Goal: Information Seeking & Learning: Learn about a topic

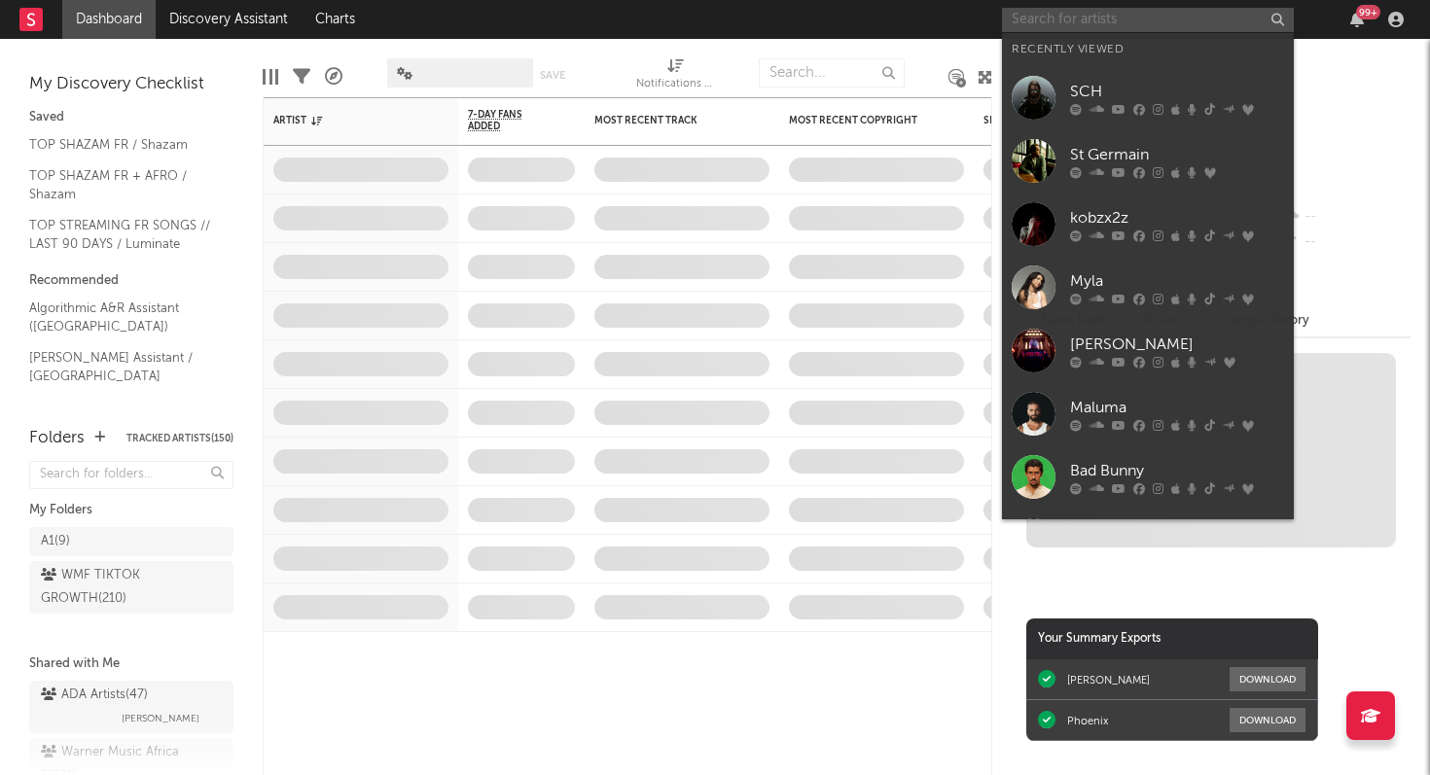
click at [1075, 17] on input "text" at bounding box center [1148, 20] width 292 height 24
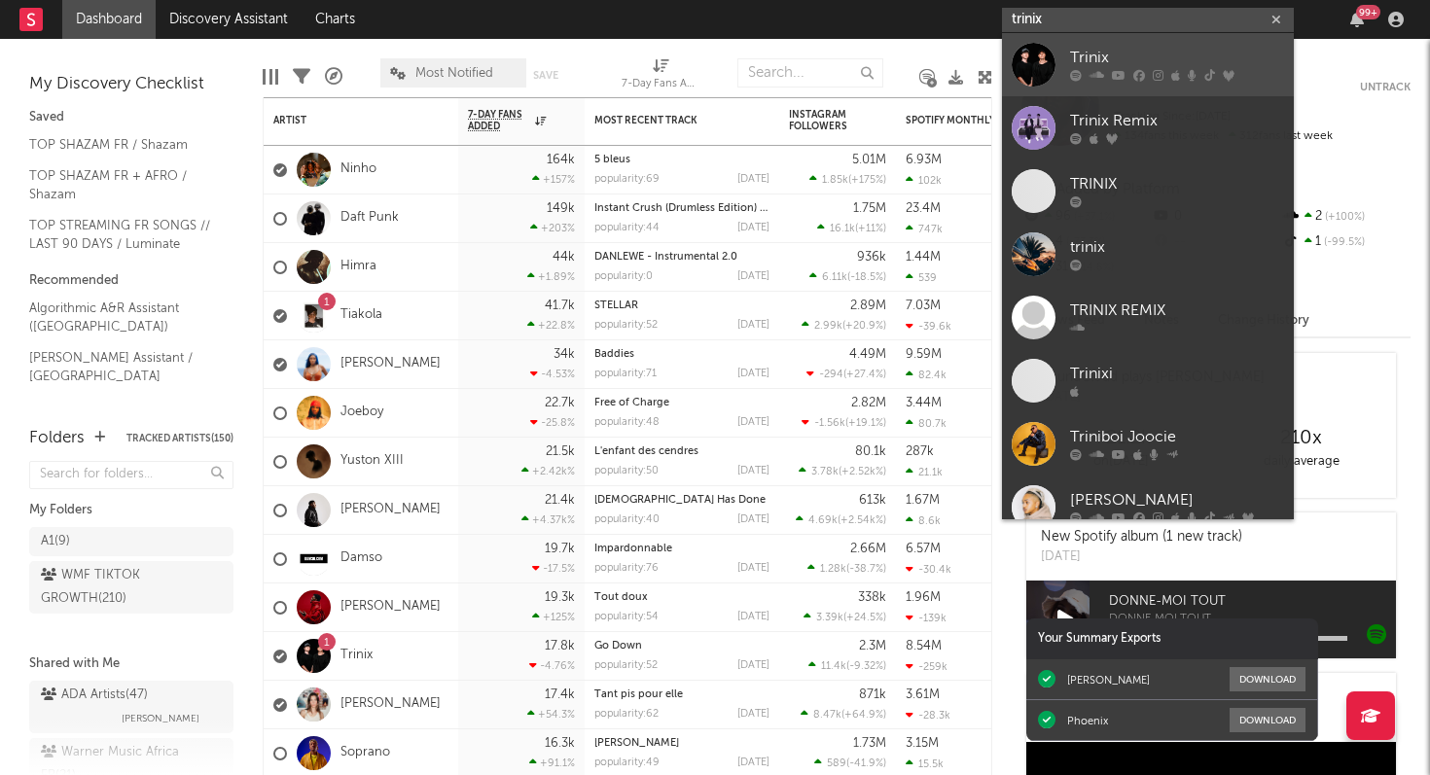
type input "trinix"
click at [1115, 75] on icon at bounding box center [1119, 76] width 14 height 12
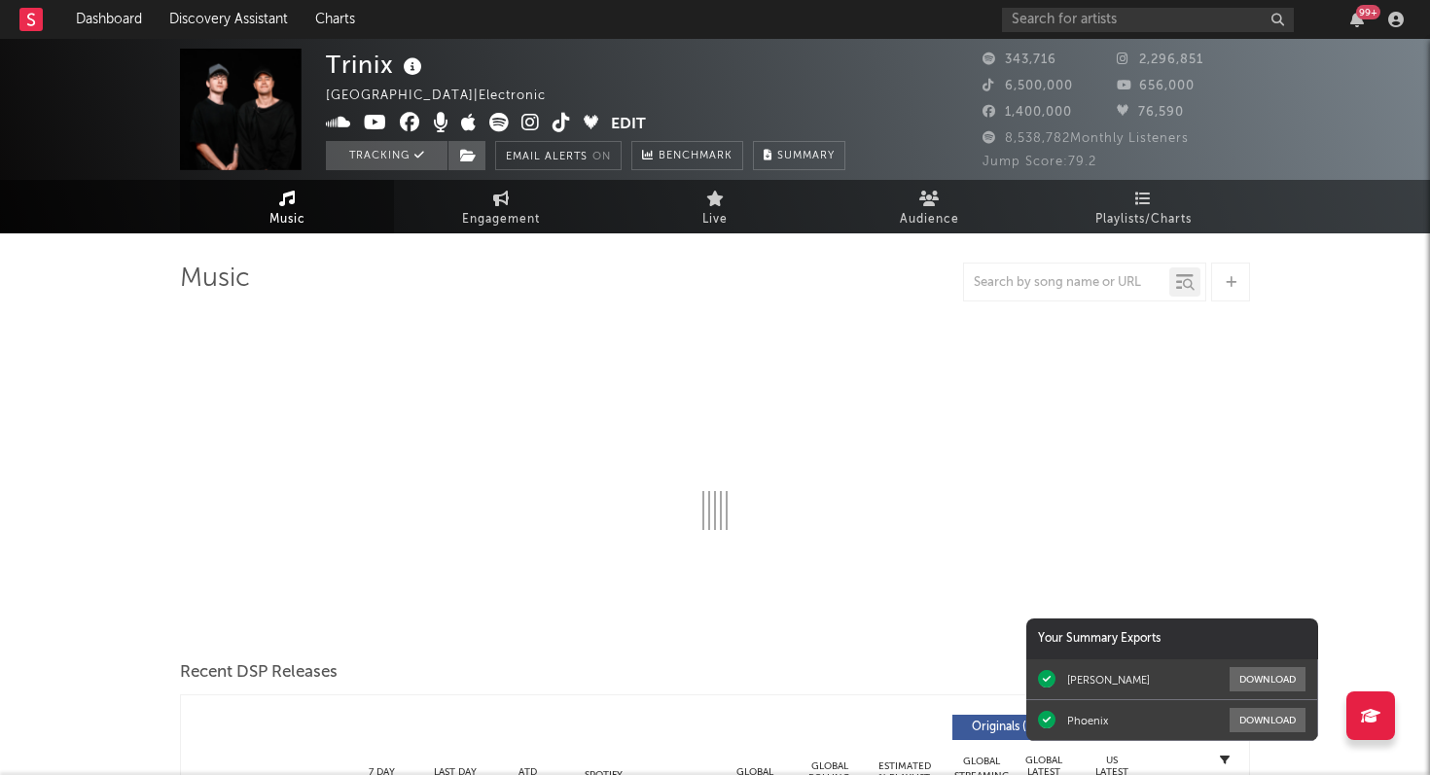
select select "6m"
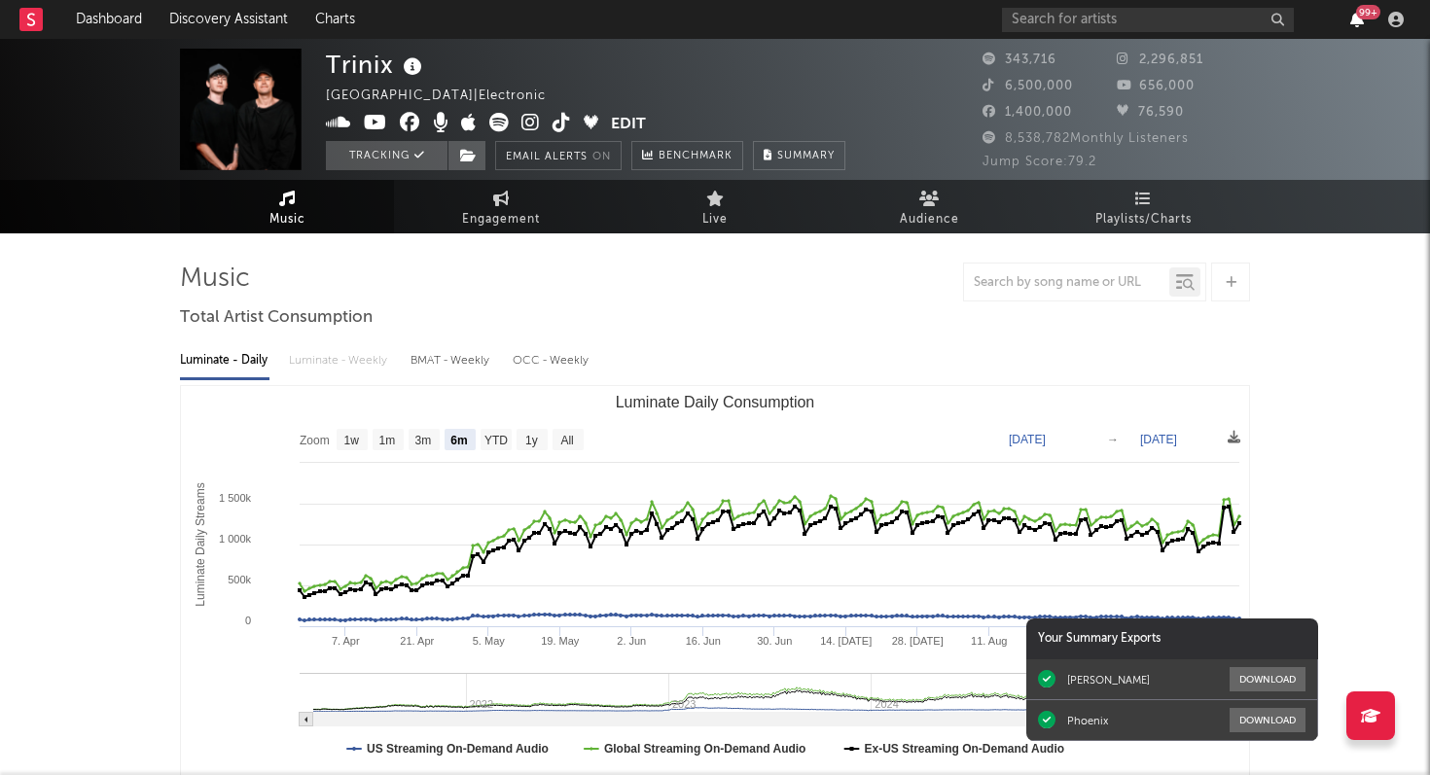
click at [1359, 20] on icon "button" at bounding box center [1357, 20] width 14 height 16
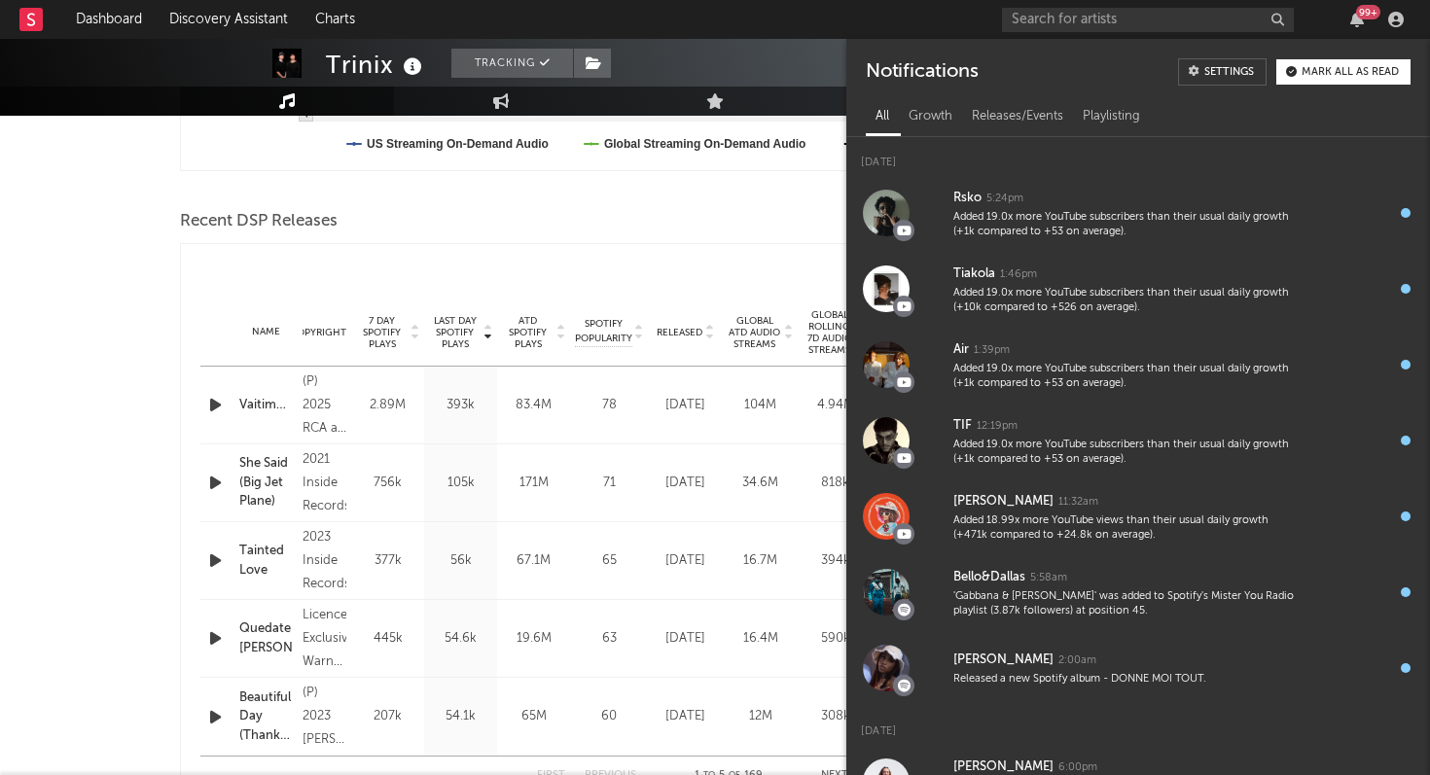
scroll to position [612, 0]
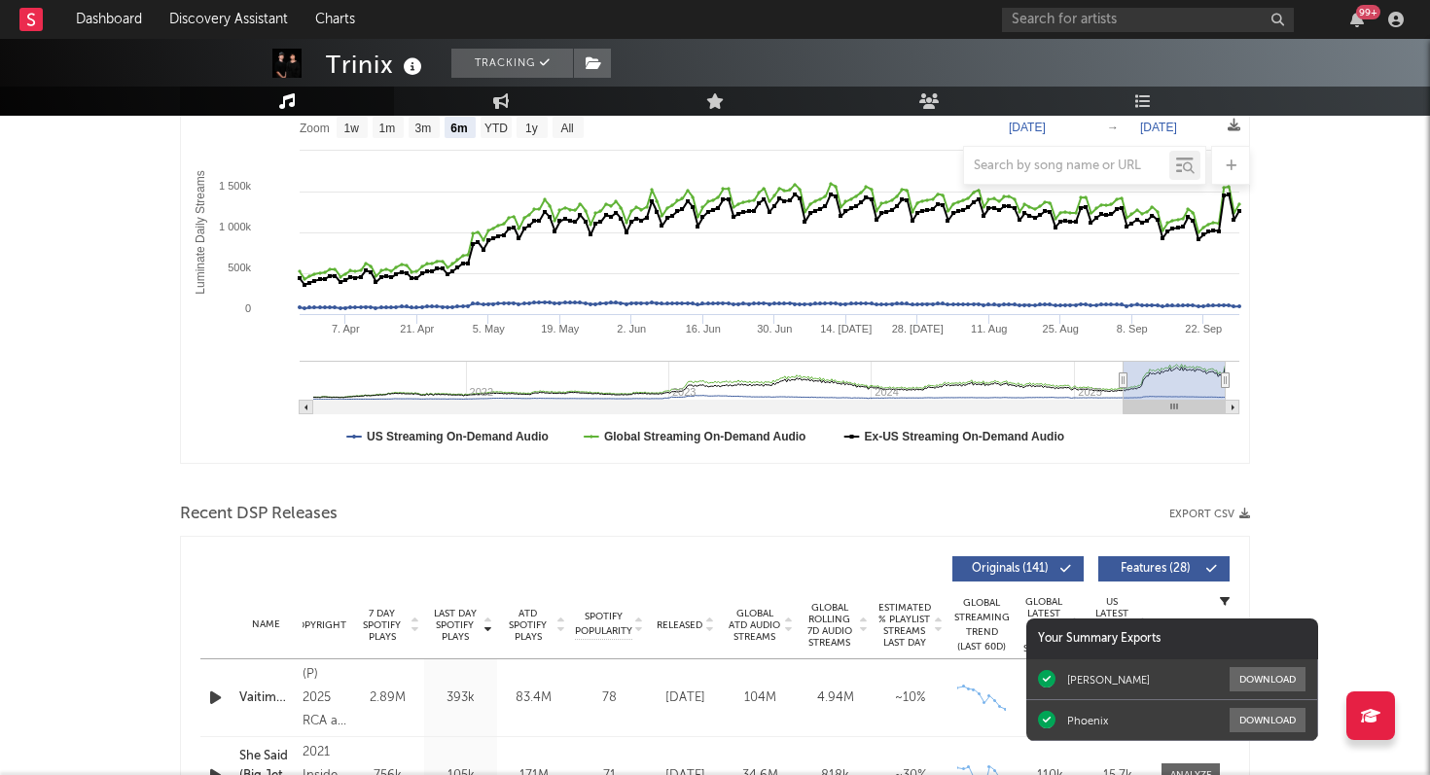
scroll to position [0, 0]
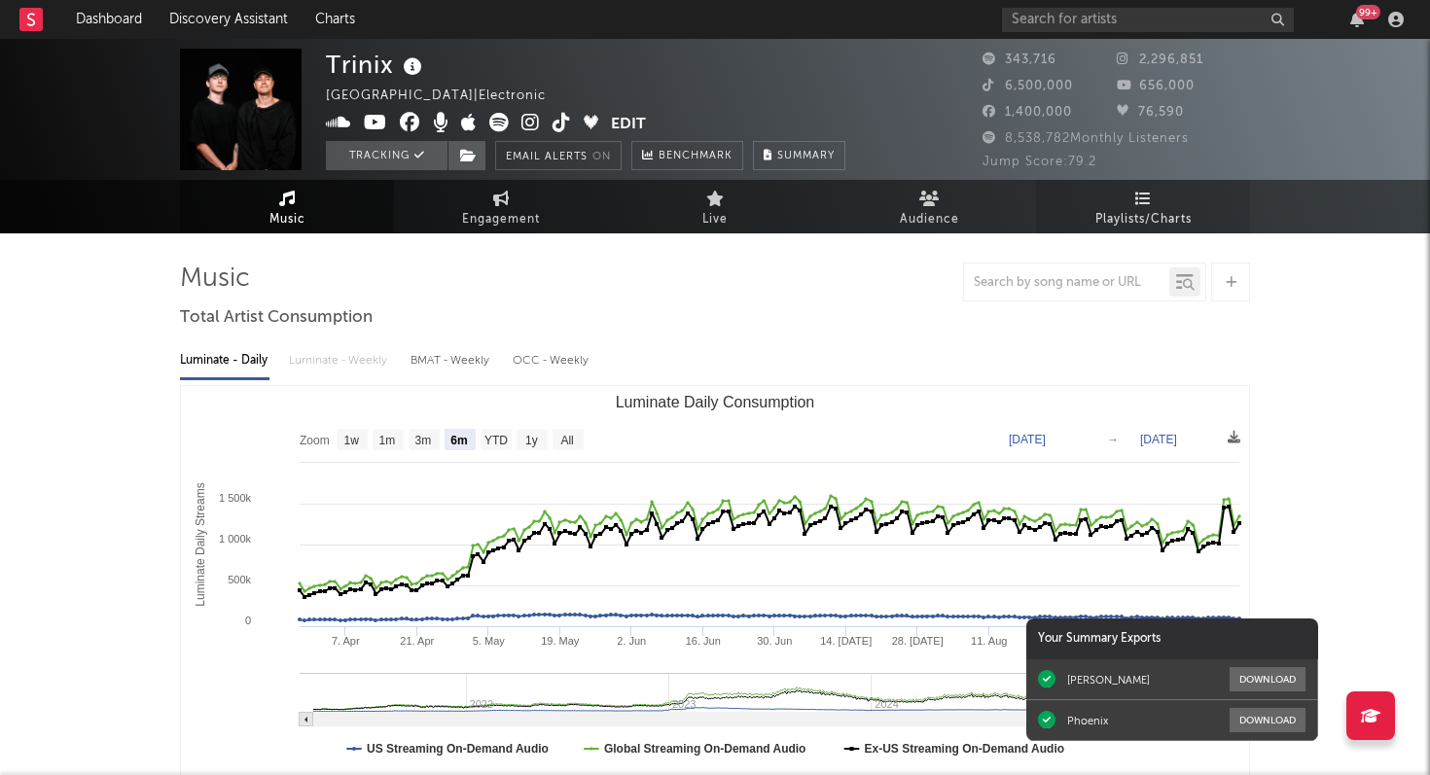
click at [1152, 199] on link "Playlists/Charts" at bounding box center [1143, 207] width 214 height 54
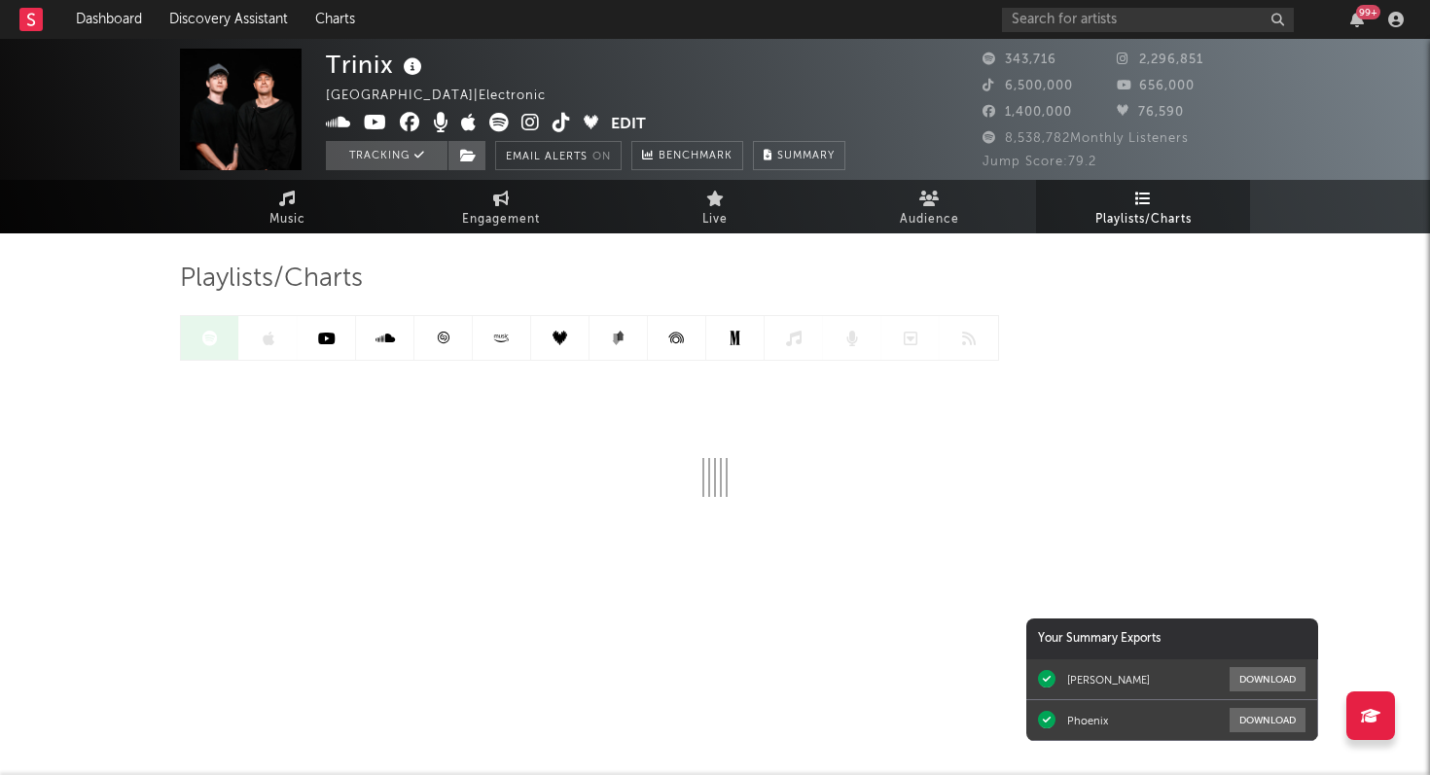
click at [442, 342] on icon at bounding box center [443, 338] width 15 height 15
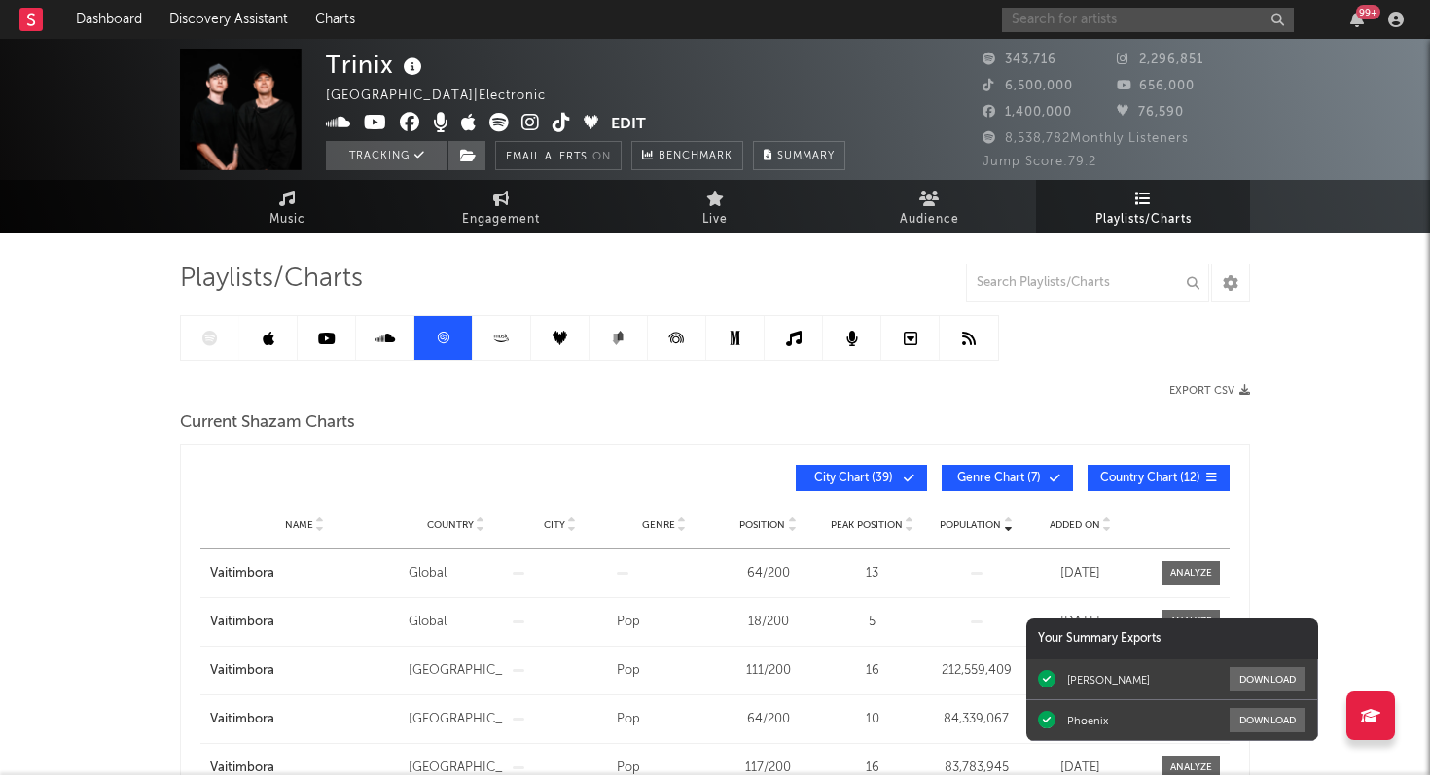
click at [1107, 18] on input "text" at bounding box center [1148, 20] width 292 height 24
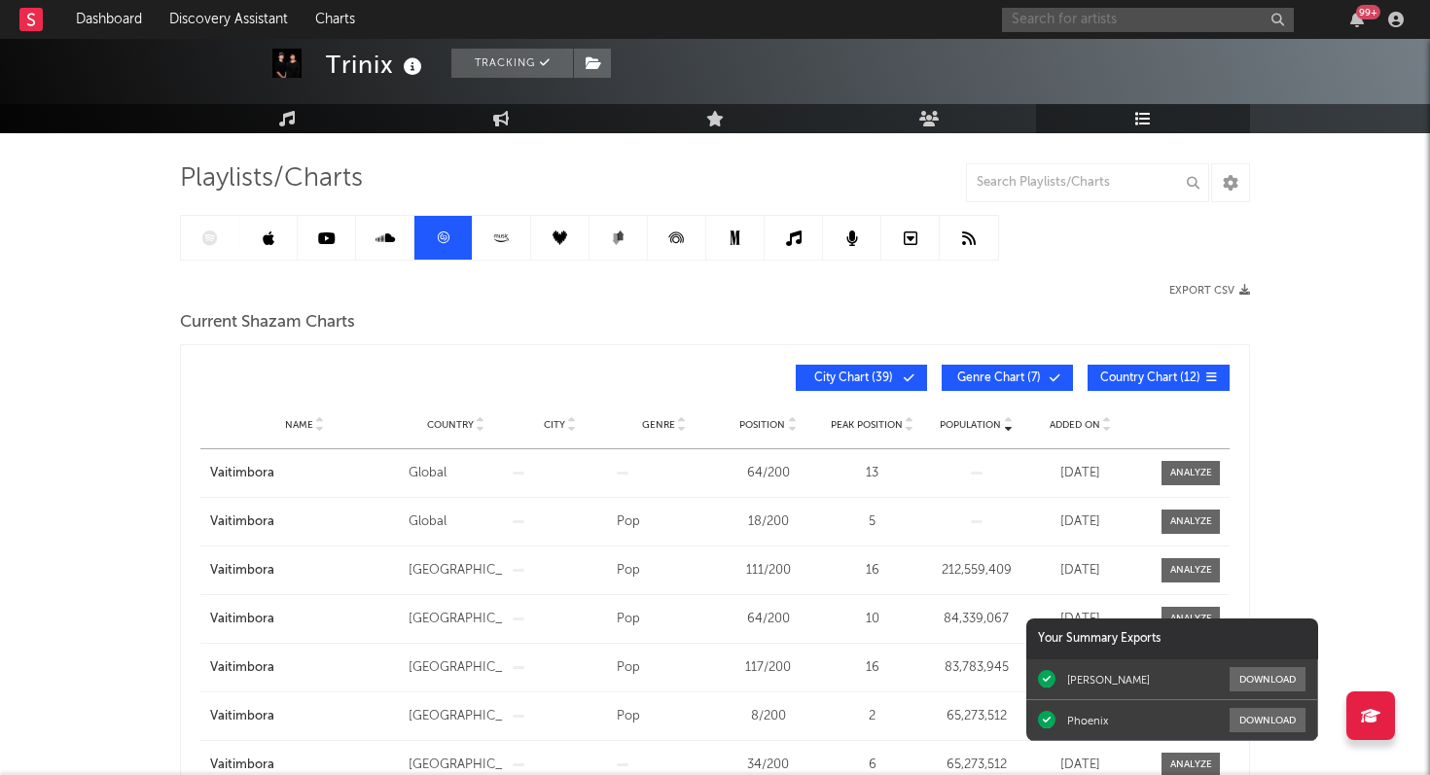
scroll to position [97, 0]
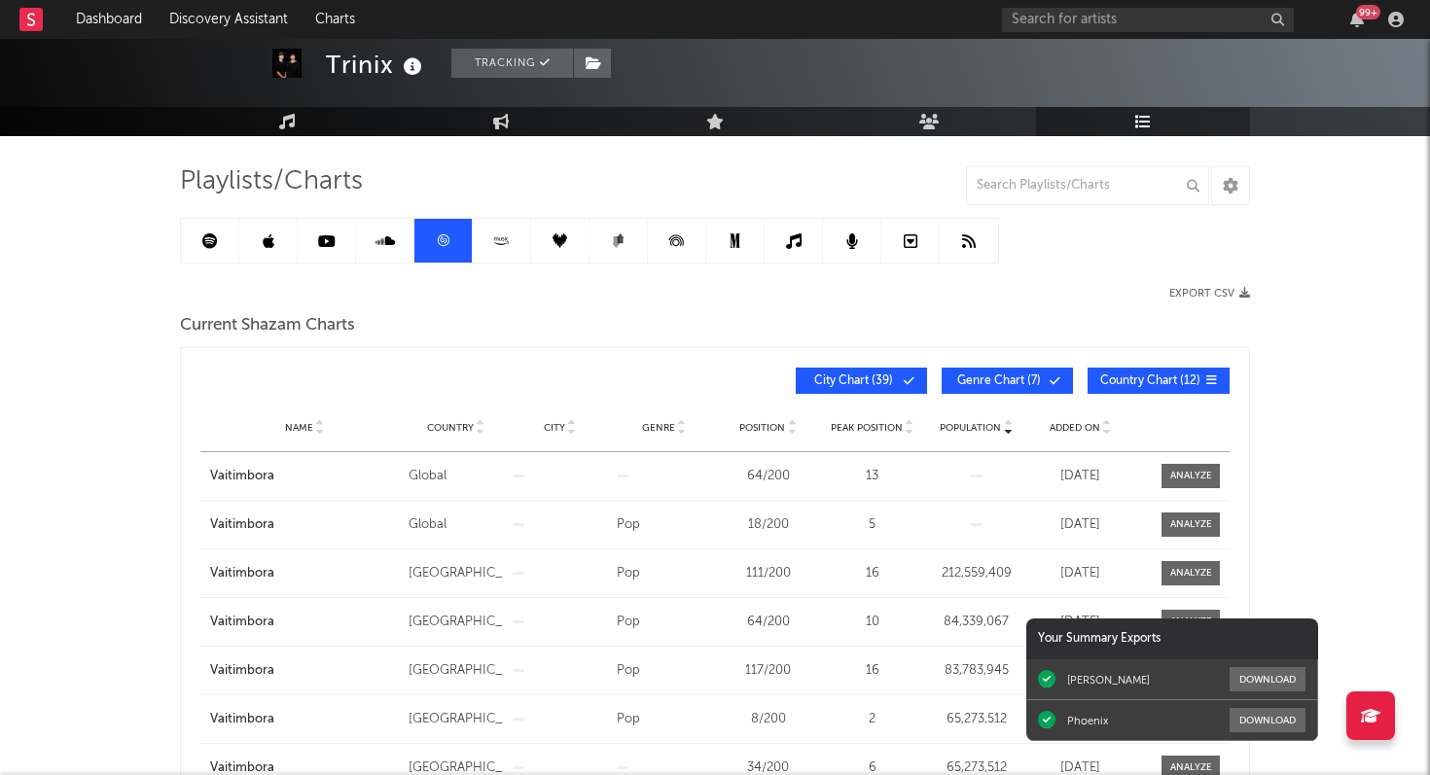
click at [1080, 425] on span "Added On" at bounding box center [1075, 428] width 51 height 12
click at [1025, 187] on input "text" at bounding box center [1087, 185] width 243 height 39
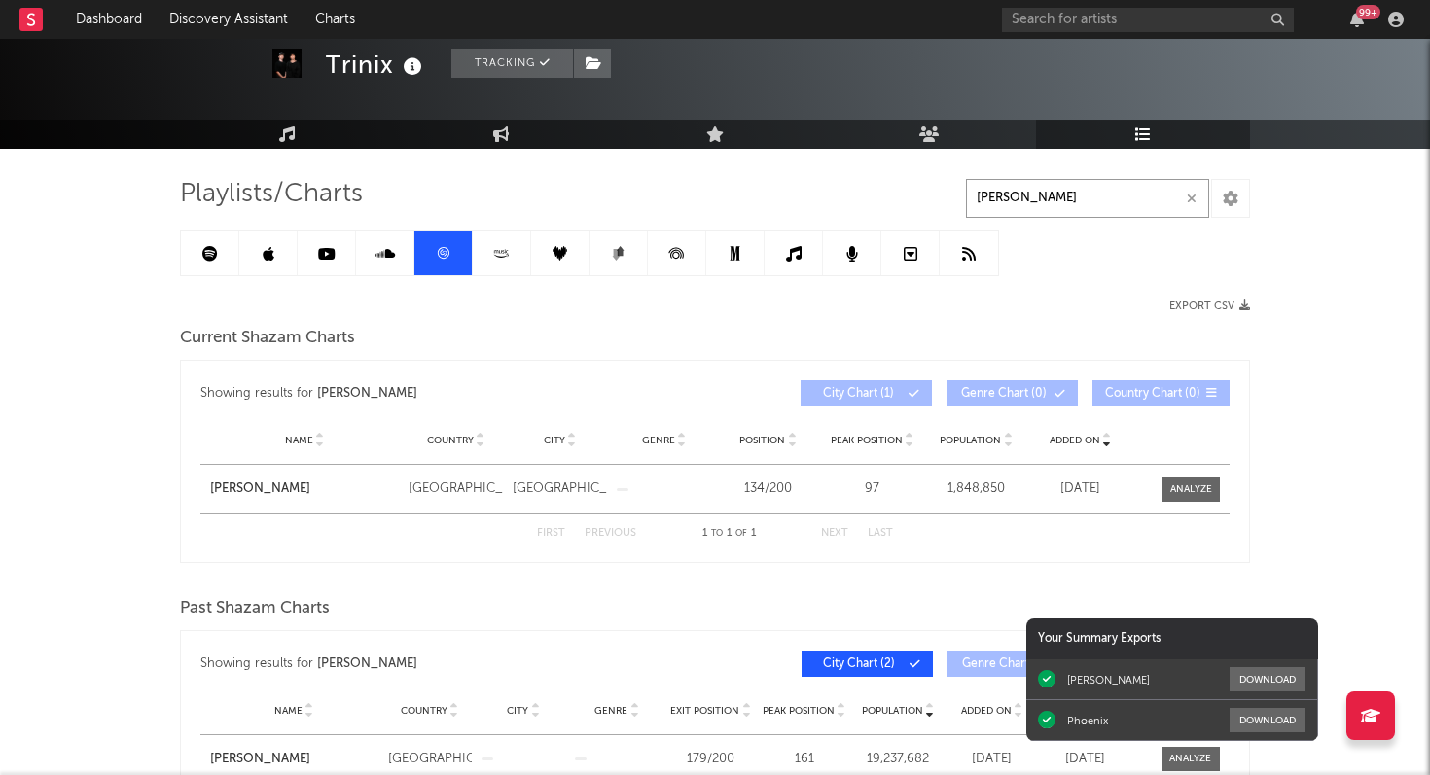
scroll to position [89, 0]
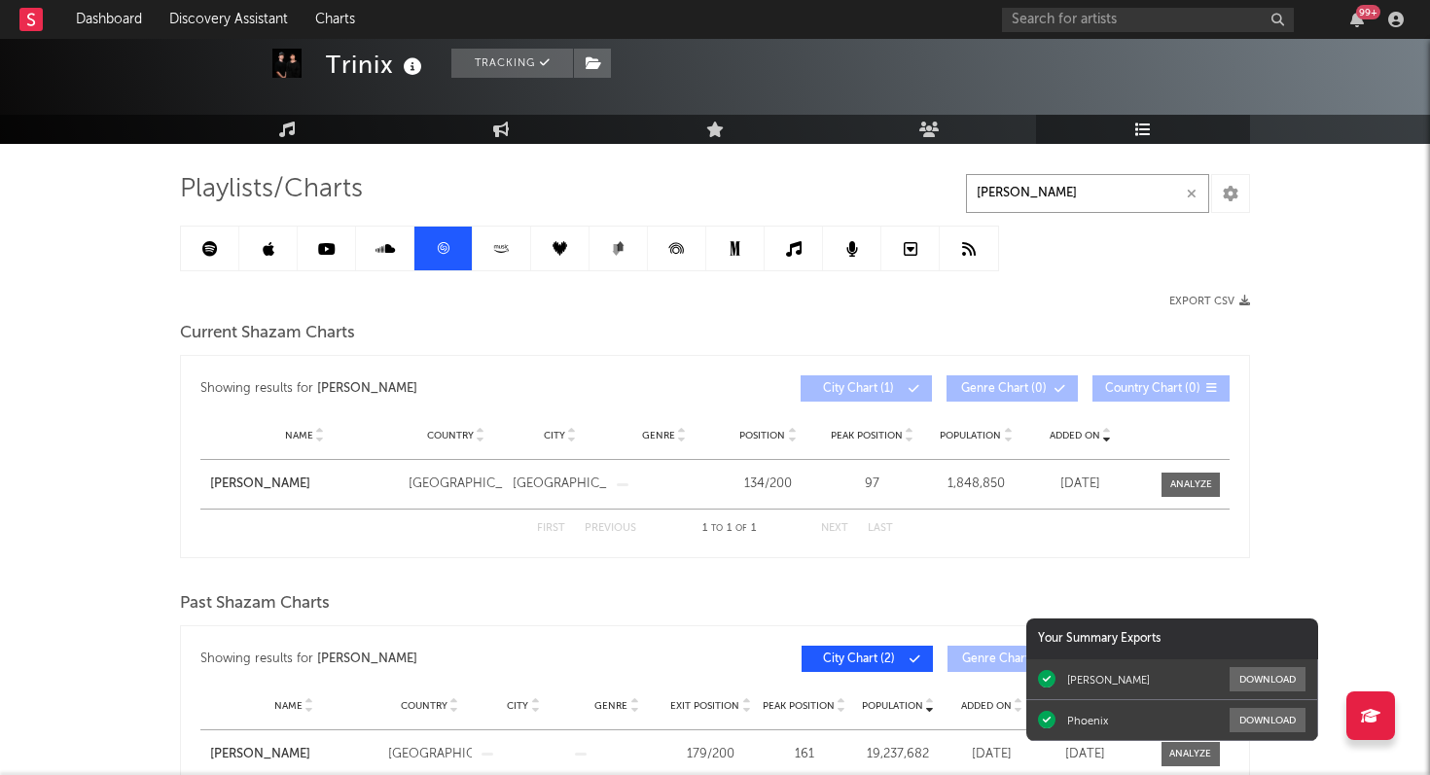
type input "[PERSON_NAME]"
click at [393, 251] on icon at bounding box center [384, 249] width 19 height 16
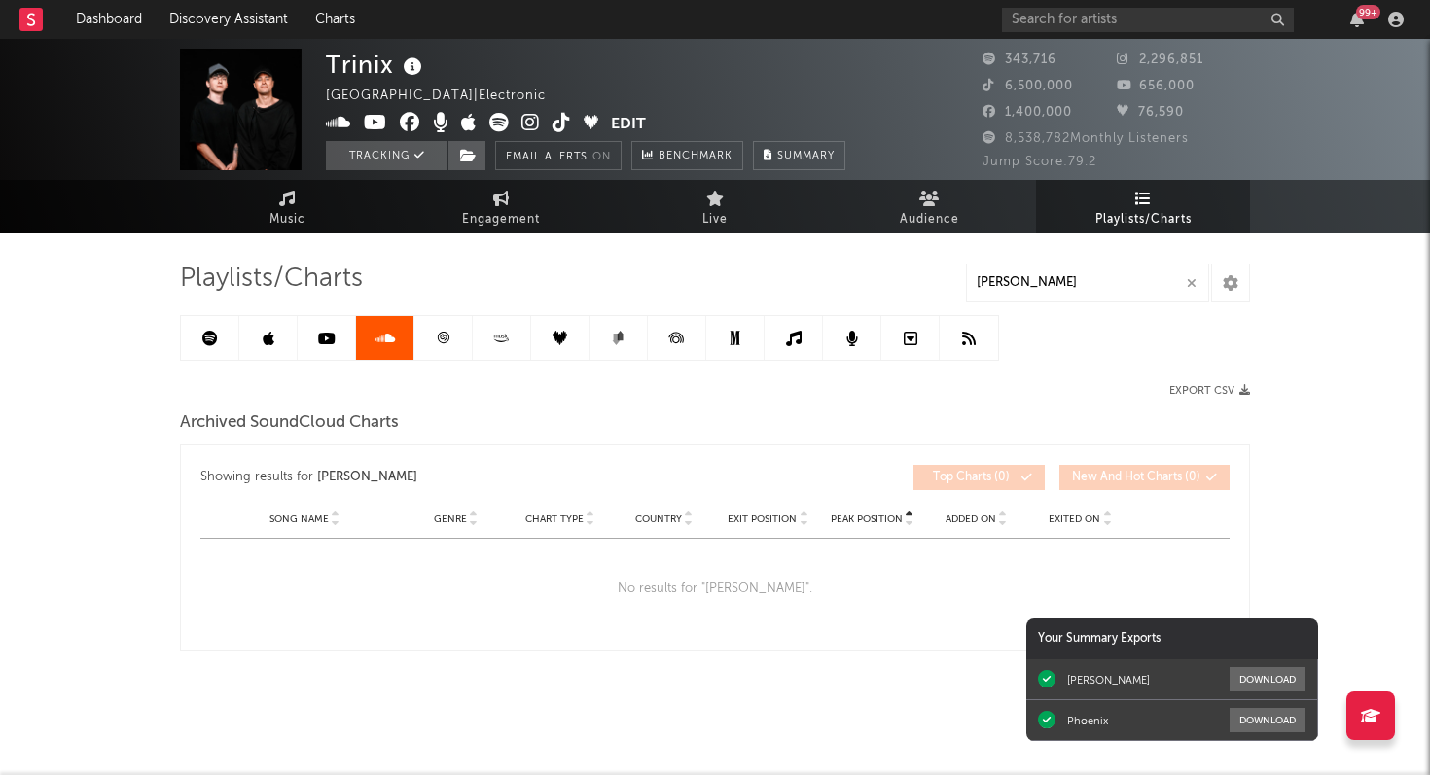
click at [275, 337] on link at bounding box center [268, 338] width 58 height 44
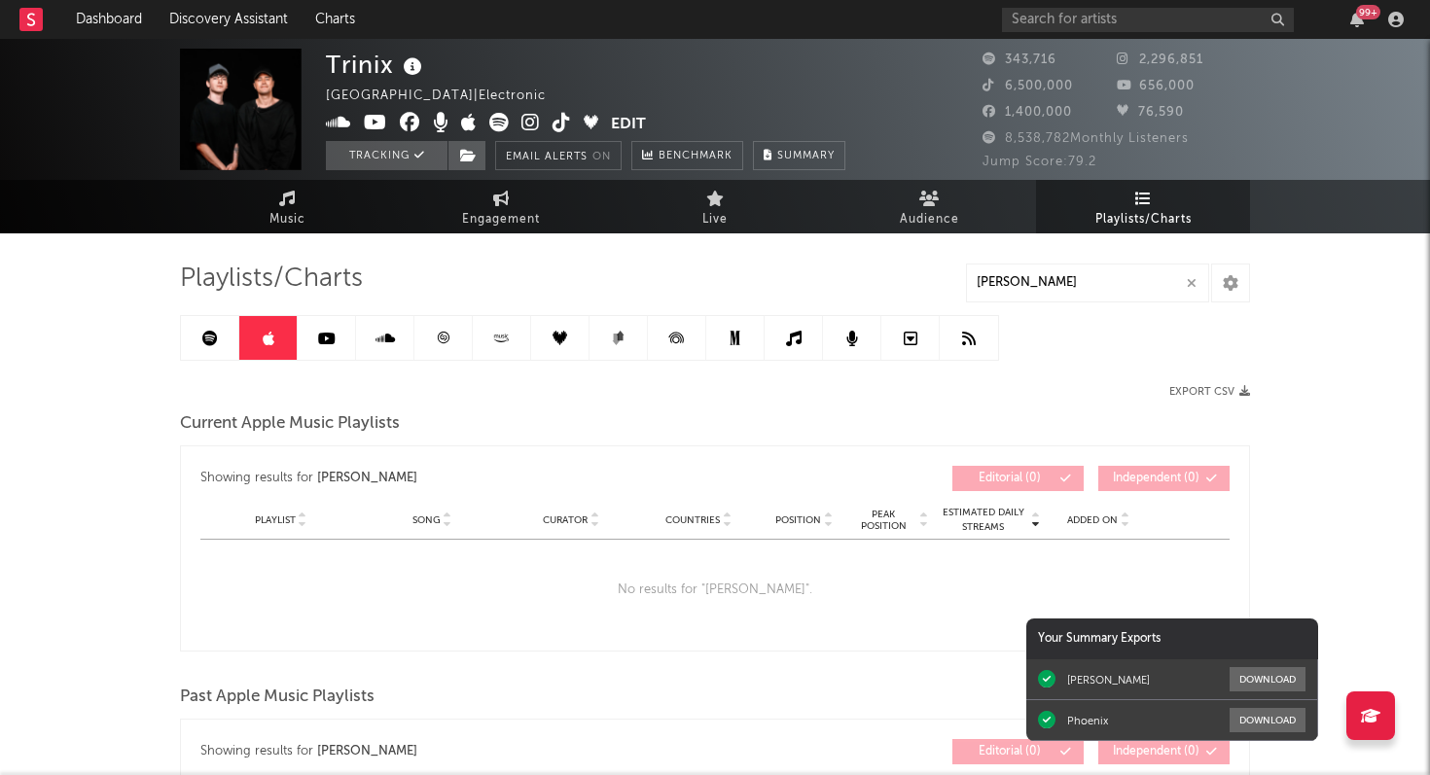
click at [204, 348] on link at bounding box center [210, 338] width 58 height 44
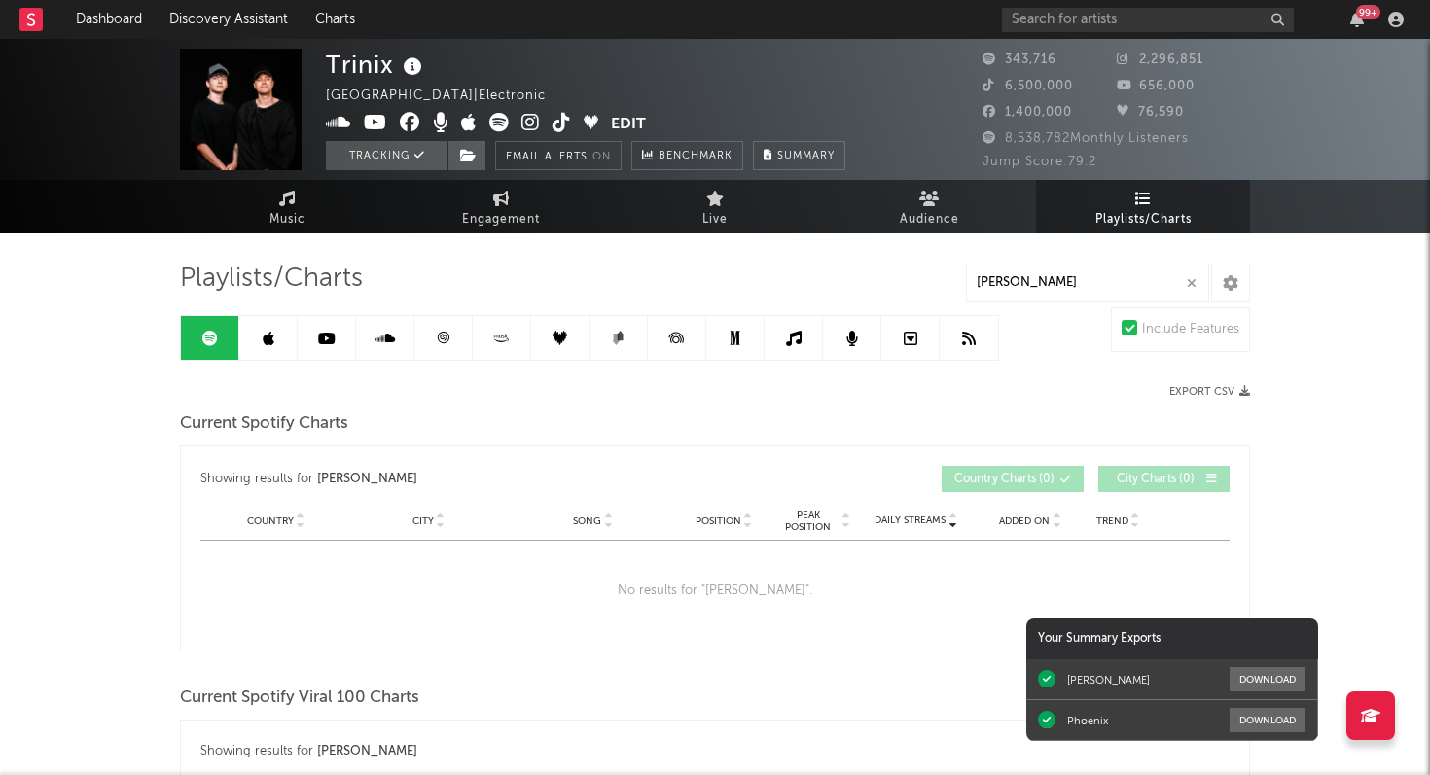
click at [274, 337] on link at bounding box center [268, 338] width 58 height 44
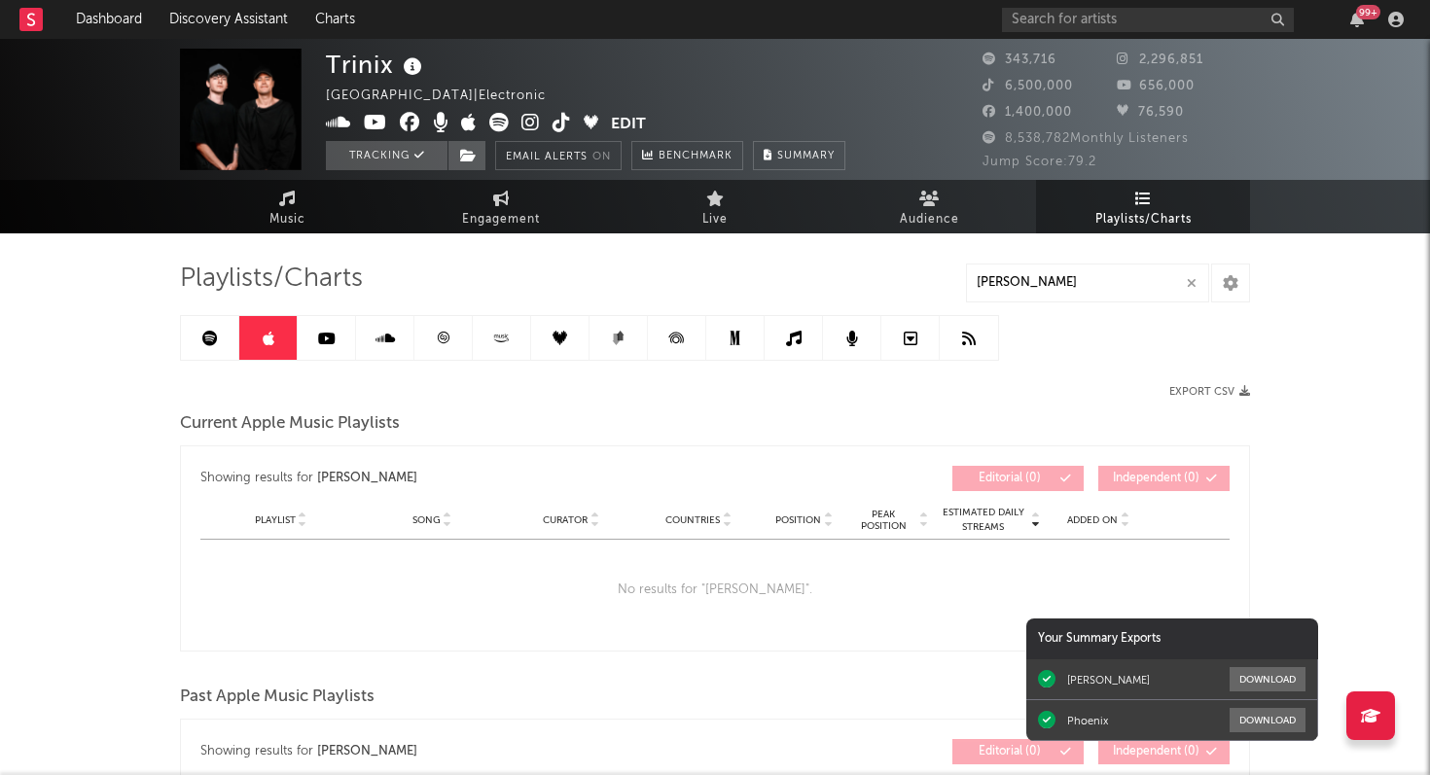
click at [444, 334] on icon at bounding box center [443, 338] width 15 height 15
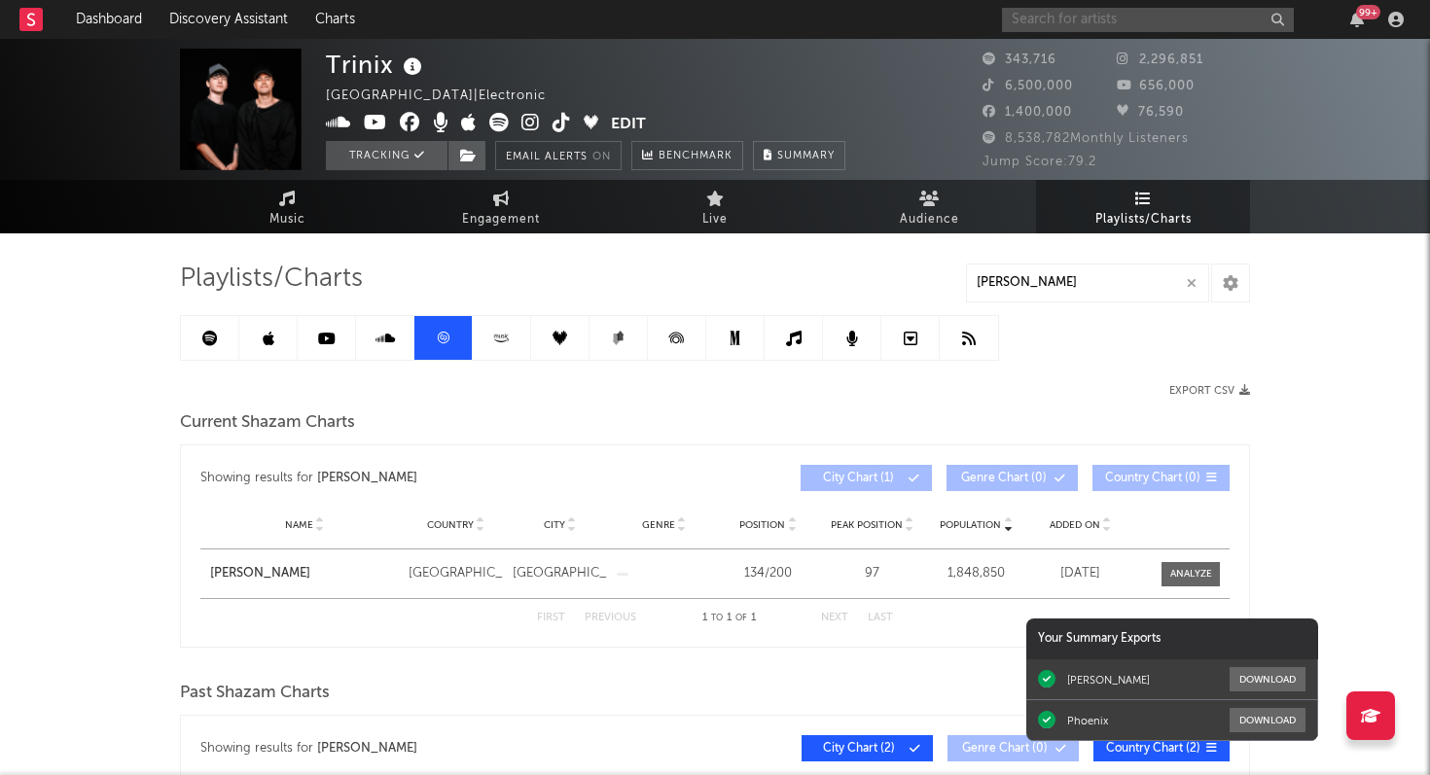
click at [1169, 14] on input "text" at bounding box center [1148, 20] width 292 height 24
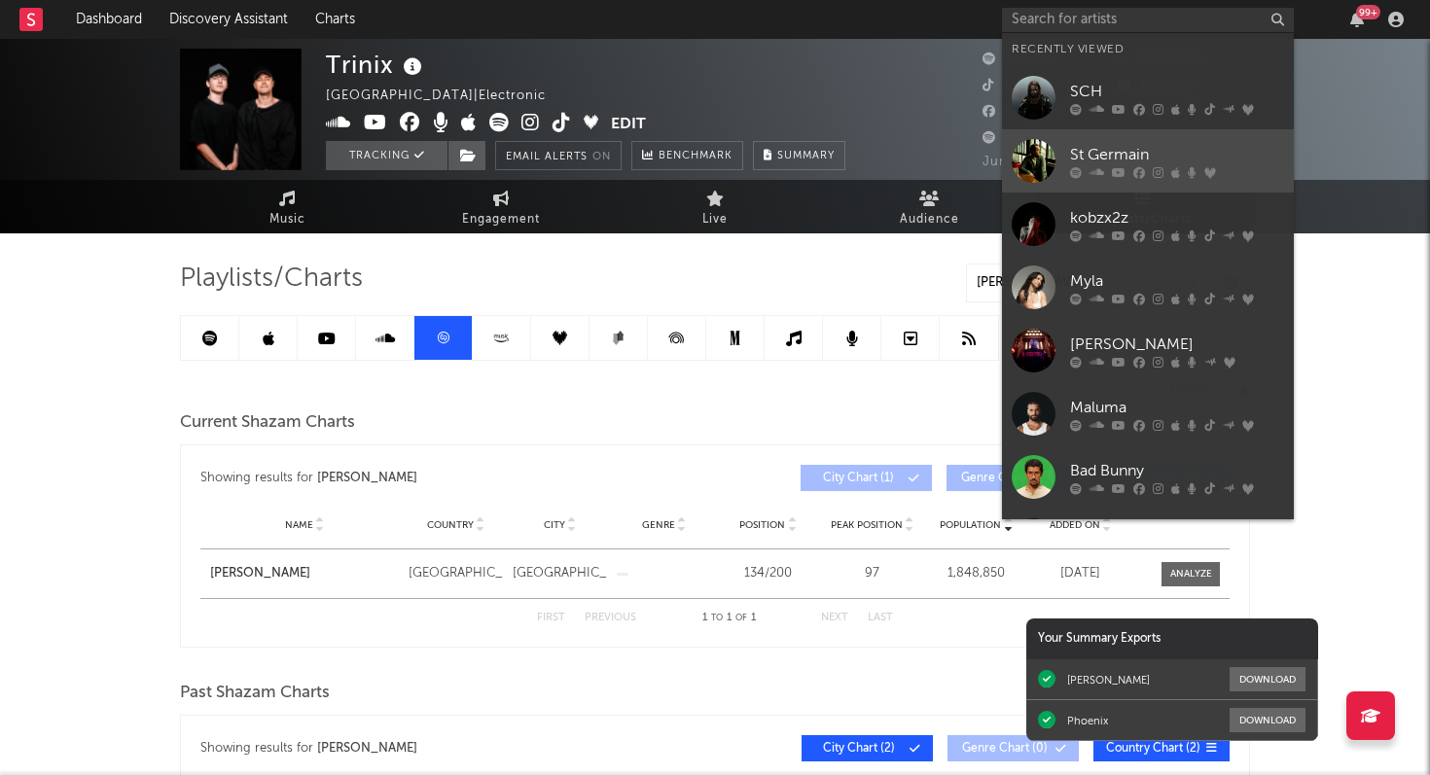
click at [1126, 169] on div at bounding box center [1177, 172] width 214 height 12
